Goal: Information Seeking & Learning: Compare options

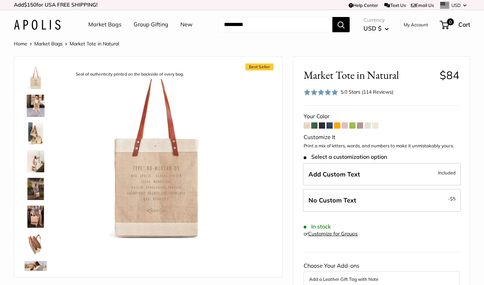
scroll to position [271, 0]
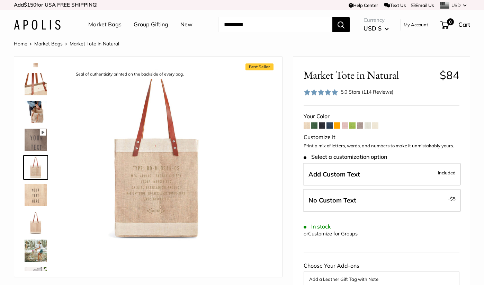
click at [52, 32] on div "Market Bags Group Gifting New Need help? Text Us: 20919 [EMAIL_ADDRESS][DOMAIN_…" at bounding box center [242, 25] width 457 height 22
click at [50, 27] on img at bounding box center [37, 25] width 47 height 10
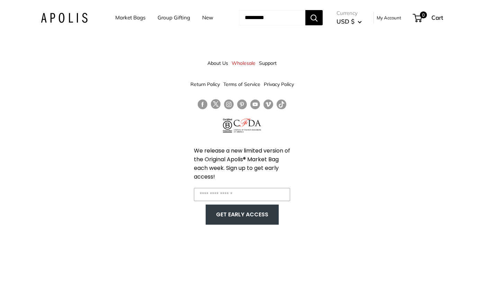
click at [227, 104] on link "Follow us on Instagram" at bounding box center [229, 104] width 10 height 10
click at [269, 20] on input "Search..." at bounding box center [272, 17] width 66 height 15
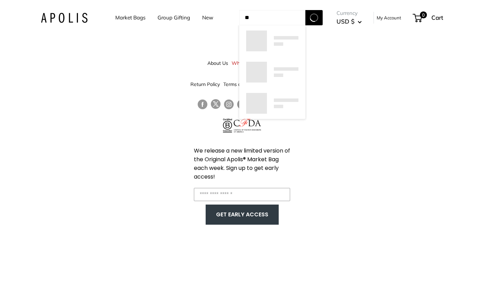
type input "**"
click at [323, 18] on button "Search" at bounding box center [314, 17] width 17 height 15
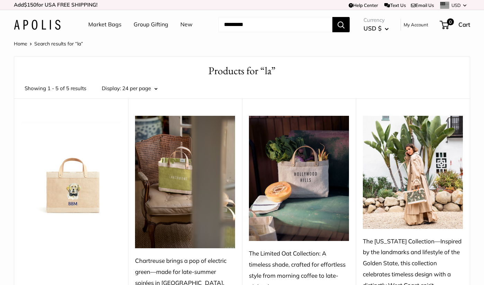
click at [247, 26] on input "Search..." at bounding box center [276, 24] width 114 height 15
type input "****"
click at [342, 24] on button "Search" at bounding box center [341, 24] width 17 height 15
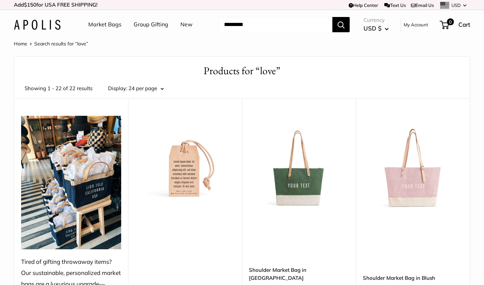
click at [109, 26] on link "Market Bags" at bounding box center [104, 24] width 33 height 10
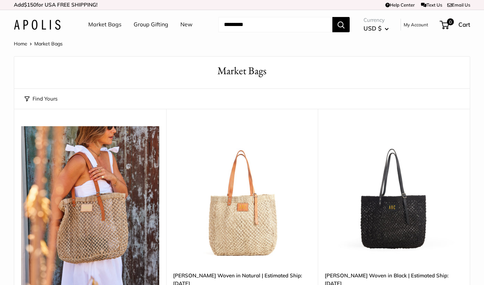
click at [187, 24] on link "New" at bounding box center [187, 24] width 12 height 10
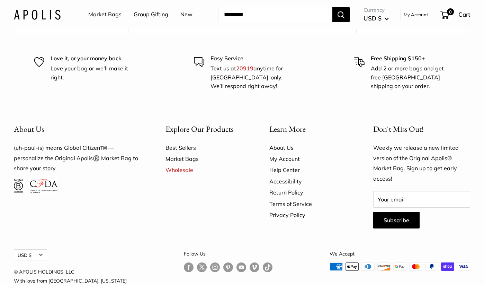
scroll to position [4183, 0]
click at [35, 9] on div "Market Bags Group Gifting New Need help? Text Us: 20919 [EMAIL_ADDRESS][DOMAIN_…" at bounding box center [242, 14] width 457 height 22
click at [27, 14] on img at bounding box center [37, 14] width 47 height 10
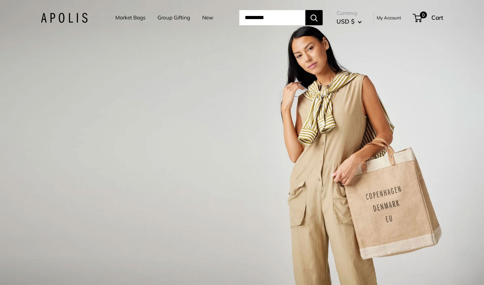
click at [115, 17] on link "Market Bags" at bounding box center [130, 18] width 30 height 10
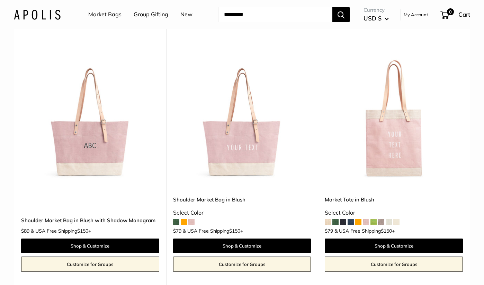
scroll to position [1292, 0]
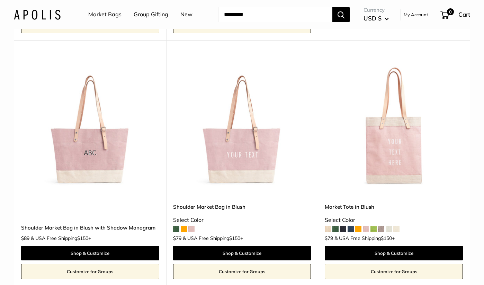
click at [187, 15] on link "New" at bounding box center [187, 14] width 12 height 10
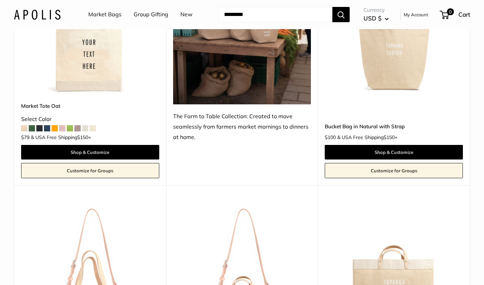
scroll to position [423, 0]
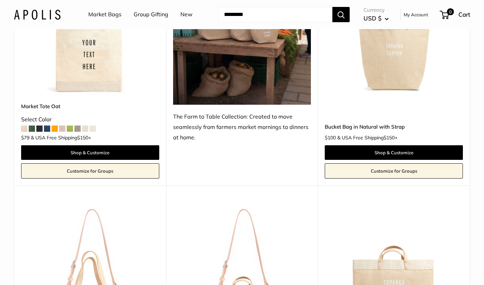
click at [0, 0] on img at bounding box center [0, 0] width 0 height 0
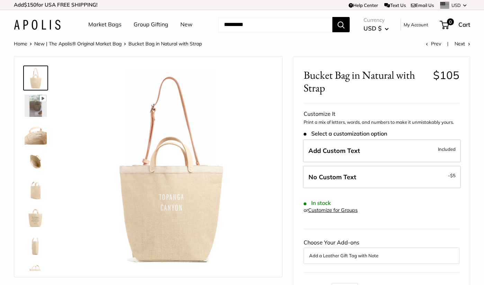
click at [32, 134] on img at bounding box center [36, 133] width 22 height 22
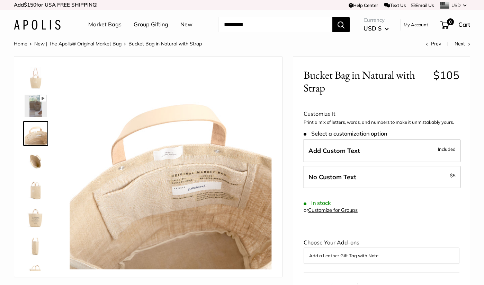
click at [33, 160] on img at bounding box center [36, 161] width 22 height 22
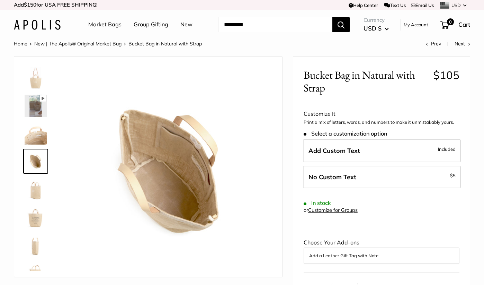
click at [35, 217] on img at bounding box center [36, 216] width 22 height 22
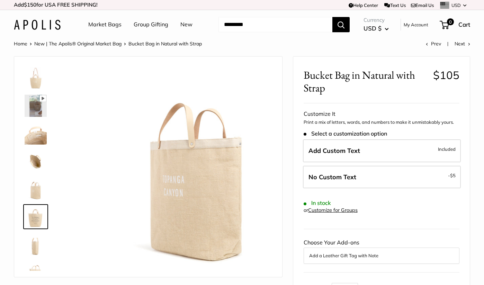
scroll to position [17, 0]
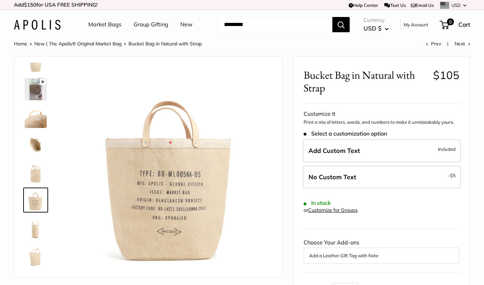
click at [36, 170] on img at bounding box center [36, 172] width 22 height 22
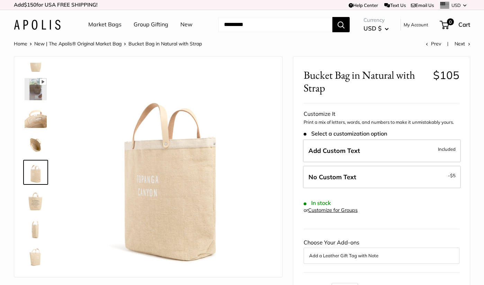
click at [36, 229] on img at bounding box center [36, 228] width 22 height 22
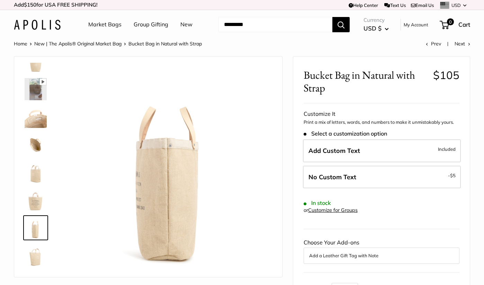
click at [35, 256] on img at bounding box center [36, 255] width 22 height 22
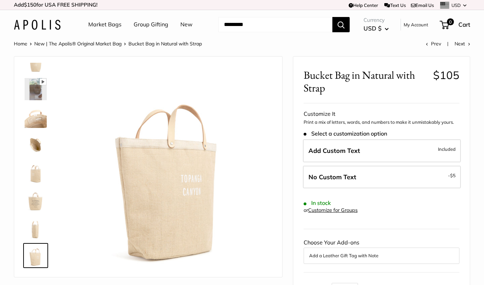
scroll to position [0, 0]
click at [37, 121] on img at bounding box center [36, 117] width 22 height 22
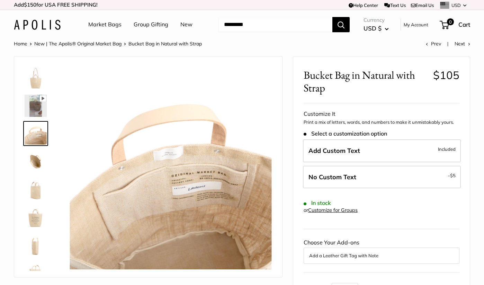
click at [36, 81] on img at bounding box center [36, 78] width 22 height 22
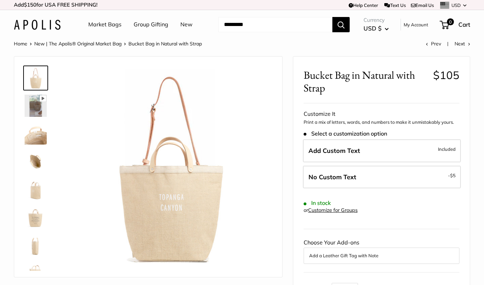
click at [39, 158] on img at bounding box center [36, 161] width 22 height 22
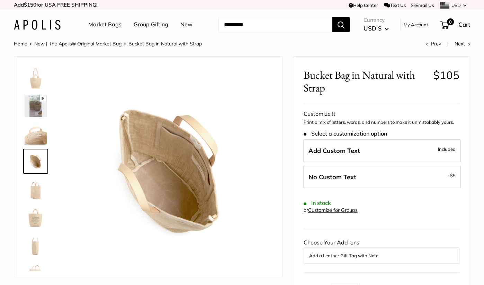
click at [38, 72] on img at bounding box center [36, 78] width 22 height 22
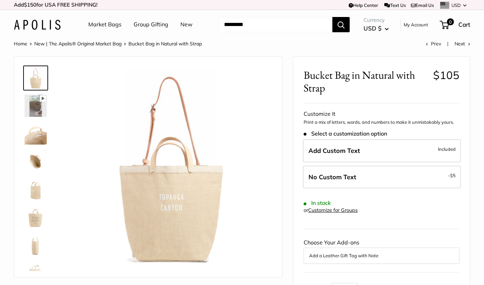
click at [183, 25] on link "New" at bounding box center [187, 24] width 12 height 10
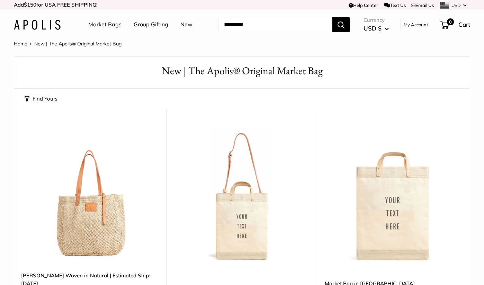
click at [0, 0] on img at bounding box center [0, 0] width 0 height 0
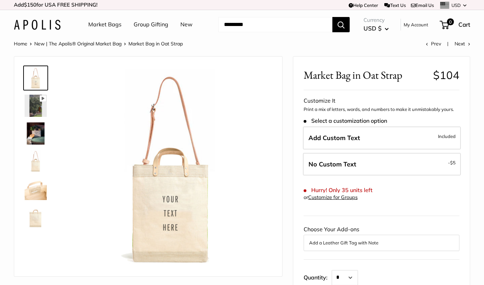
click at [40, 142] on img at bounding box center [36, 133] width 22 height 22
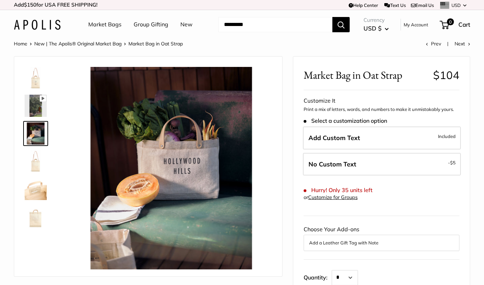
click at [40, 161] on img at bounding box center [36, 161] width 22 height 22
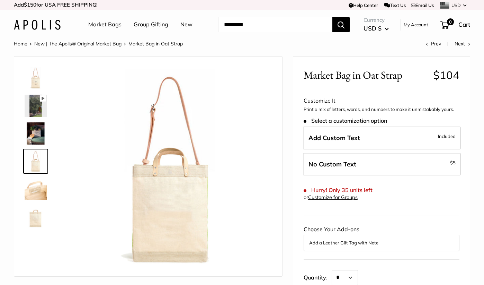
click at [37, 196] on img at bounding box center [36, 189] width 22 height 22
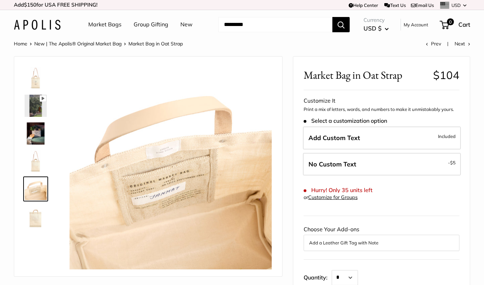
click at [41, 217] on img at bounding box center [36, 216] width 22 height 22
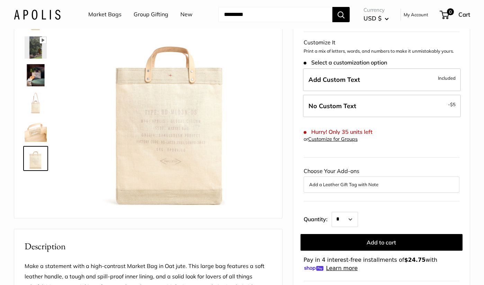
scroll to position [62, 0]
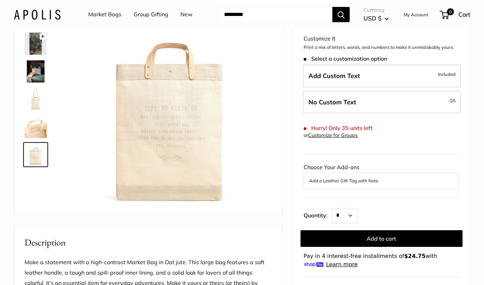
click at [187, 15] on link "New" at bounding box center [187, 14] width 12 height 10
